Goal: Information Seeking & Learning: Learn about a topic

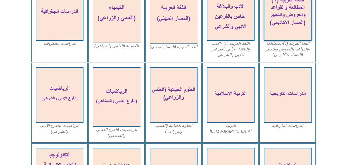
scroll to position [174, 0]
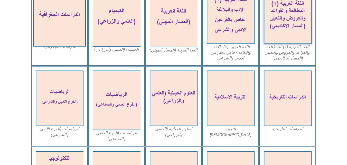
click at [61, 19] on img at bounding box center [59, 15] width 53 height 61
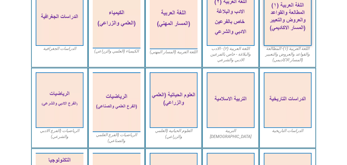
scroll to position [0, 0]
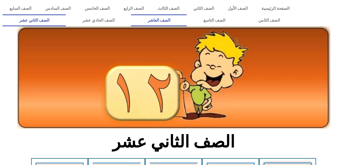
click at [187, 16] on link "الصف العاشر" at bounding box center [159, 20] width 56 height 12
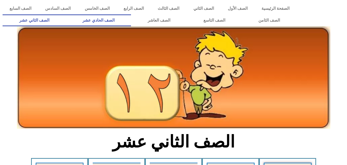
click at [131, 18] on link "الصف الحادي عشر" at bounding box center [98, 20] width 65 height 12
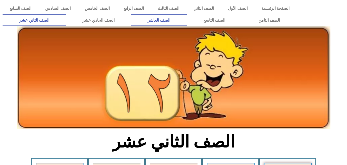
click at [187, 20] on link "الصف العاشر" at bounding box center [159, 20] width 56 height 12
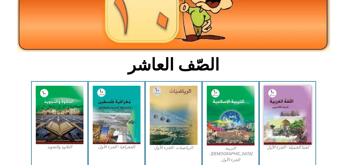
scroll to position [95, 0]
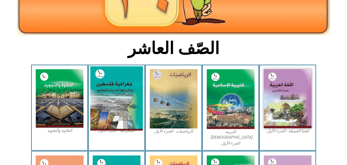
click at [111, 95] on img at bounding box center [116, 98] width 53 height 64
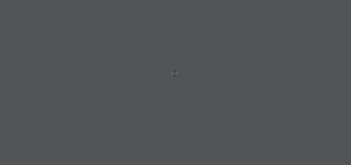
click at [171, 70] on div at bounding box center [175, 82] width 351 height 165
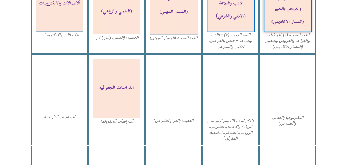
scroll to position [212, 0]
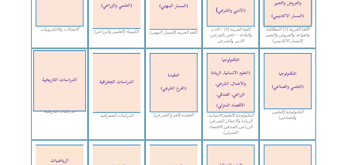
click at [54, 67] on img at bounding box center [59, 80] width 53 height 61
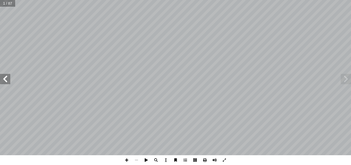
click at [2, 82] on span at bounding box center [5, 79] width 10 height 10
click at [2, 83] on span at bounding box center [5, 79] width 10 height 10
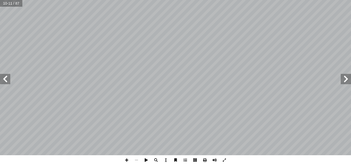
click at [348, 79] on span at bounding box center [345, 79] width 10 height 10
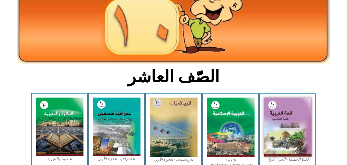
scroll to position [87, 0]
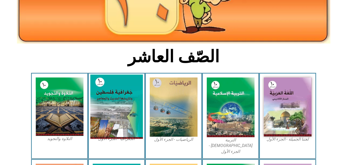
click at [130, 86] on img at bounding box center [116, 106] width 53 height 64
click at [115, 111] on img at bounding box center [116, 106] width 53 height 64
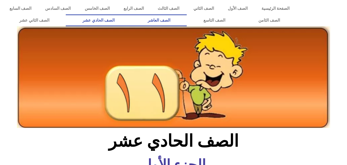
click at [187, 17] on link "الصف العاشر" at bounding box center [159, 20] width 56 height 12
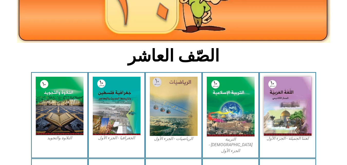
scroll to position [93, 0]
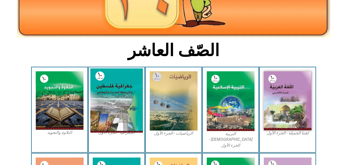
click at [131, 84] on img at bounding box center [116, 100] width 53 height 64
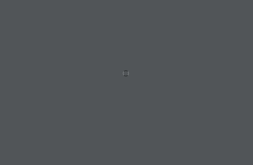
click at [232, 43] on div at bounding box center [126, 82] width 253 height 165
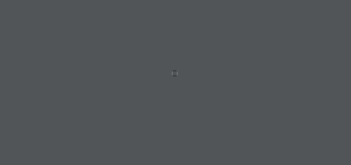
click at [189, 72] on div at bounding box center [175, 82] width 351 height 165
